Goal: Task Accomplishment & Management: Complete application form

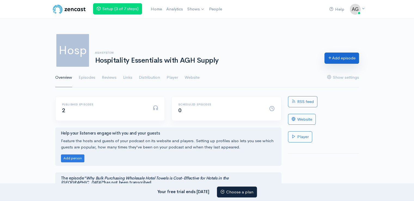
click at [343, 59] on link "Add episode" at bounding box center [341, 58] width 35 height 11
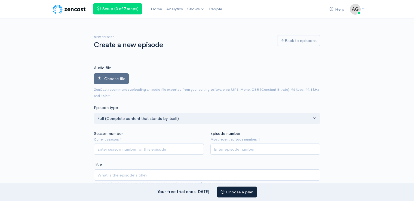
click at [113, 74] on label "Choose file" at bounding box center [111, 78] width 35 height 11
click at [0, 0] on input "Choose file" at bounding box center [0, 0] width 0 height 0
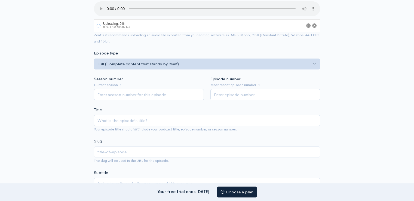
scroll to position [82, 0]
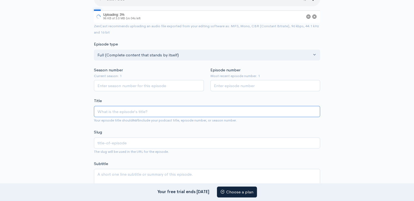
click at [124, 106] on input "Title" at bounding box center [207, 111] width 226 height 11
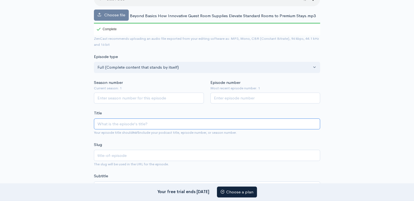
paste input "Beyond Basics: How Innovative Guest Room Supplies Elevate Standard Rooms to Pre…"
type input "Beyond Basics: How Innovative Guest Room Supplies Elevate Standard Rooms to Pre…"
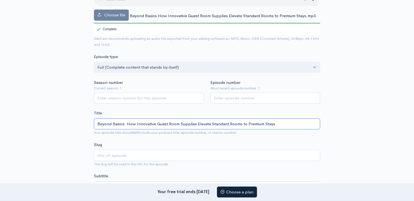
type input "beyond-basics-how-innovative-guest-room-supplies-elevate-standard-rooms-to-prem…"
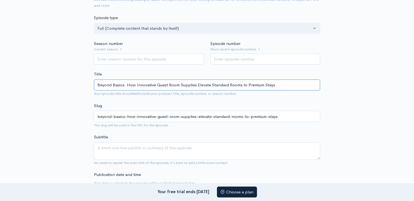
scroll to position [190, 0]
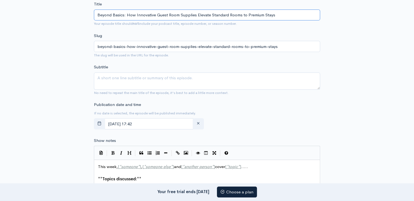
type input "Beyond Basics: How Innovative Guest Room Supplies Elevate Standard Rooms to Pre…"
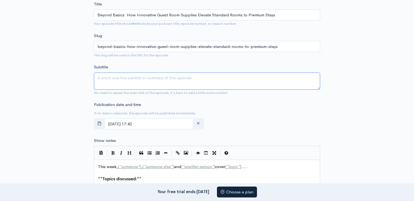
click at [125, 80] on textarea "Subtitle" at bounding box center [207, 80] width 226 height 17
paste textarea "Small details make the biggest difference in hospitality — and guest room suppl…"
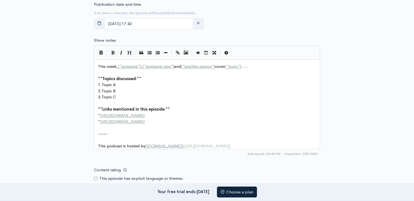
scroll to position [299, 0]
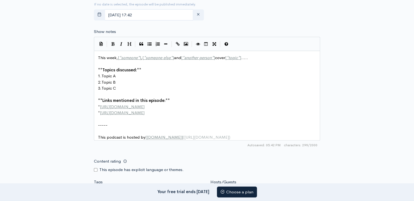
type textarea "Small details make the biggest difference in hospitality — and guest room suppl…"
click at [142, 110] on span "[URL][DOMAIN_NAME]" at bounding box center [122, 112] width 45 height 5
drag, startPoint x: 141, startPoint y: 111, endPoint x: 143, endPoint y: 113, distance: 2.8
click at [142, 113] on span "[URL][DOMAIN_NAME]" at bounding box center [122, 112] width 45 height 5
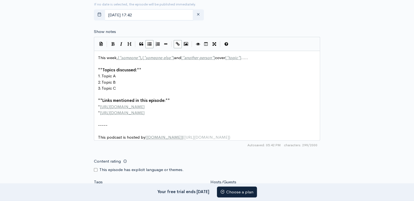
type textarea "This week, [*someone*], [*someone else*] and [*another person*] cover [*topic*]…"
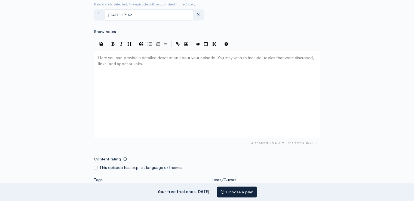
paste textarea
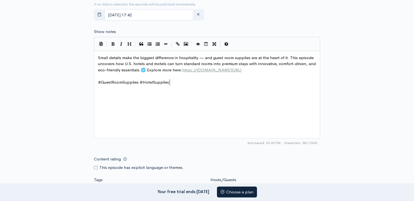
scroll to position [435, 0]
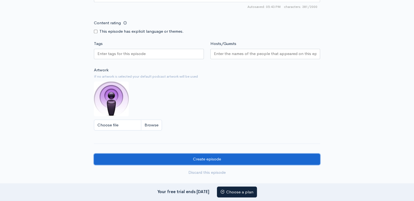
click at [198, 157] on input "Create episode" at bounding box center [207, 158] width 226 height 11
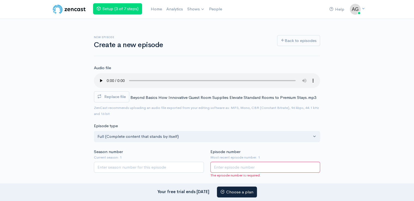
click at [231, 167] on input "Episode number" at bounding box center [265, 167] width 110 height 11
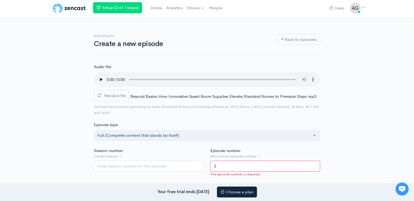
type input "1"
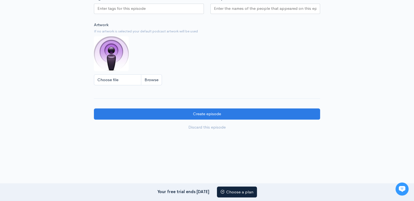
scroll to position [490, 0]
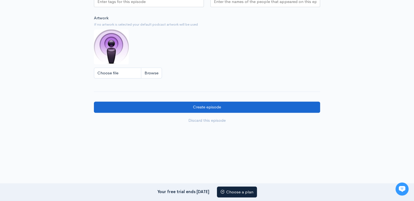
type input "1"
click at [193, 102] on input "Create episode" at bounding box center [207, 107] width 226 height 11
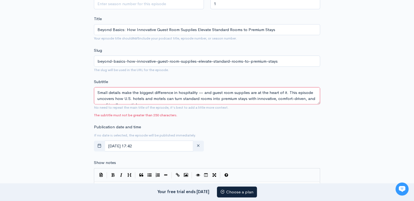
click at [222, 99] on textarea "Small details make the biggest difference in hospitality — and guest room suppl…" at bounding box center [207, 95] width 226 height 17
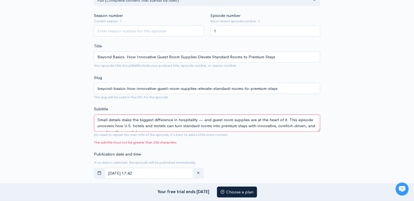
click at [246, 127] on textarea "Small details make the biggest difference in hospitality — and guest room suppl…" at bounding box center [207, 122] width 226 height 17
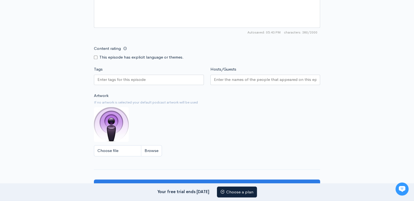
scroll to position [484, 0]
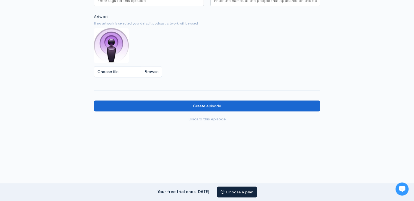
type textarea "Small details make the biggest difference in hospitality — and guest room suppl…"
click at [204, 104] on input "Create episode" at bounding box center [207, 105] width 226 height 11
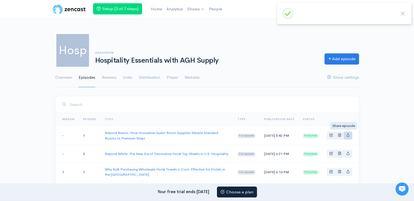
click at [348, 136] on icon "Basic example" at bounding box center [348, 135] width 4 height 4
type input "https://hospitality-essentials-with-agh-supply.zencast.website/episodes/beyond-…"
type input "https://media.zencast.fm/hospitality-essentials-with-agh-supply/3ea8e2d4-08f5-4…"
type input "<iframe src='https://share.zencast.fm/embed/episode/3ea8e2d4-08f5-4555-b167-9e5…"
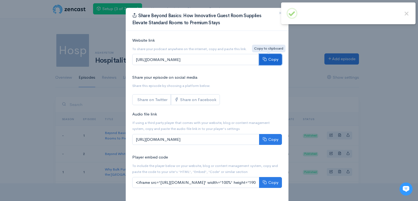
click at [266, 59] on button "Copy" at bounding box center [270, 59] width 23 height 11
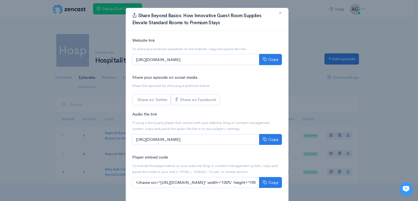
click at [279, 13] on span "×" at bounding box center [280, 13] width 3 height 8
